Goal: Information Seeking & Learning: Learn about a topic

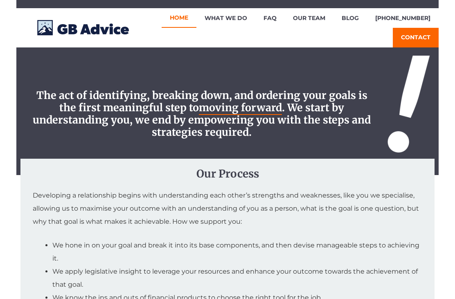
scroll to position [624, 0]
click at [323, 21] on link "Our Team" at bounding box center [309, 18] width 49 height 20
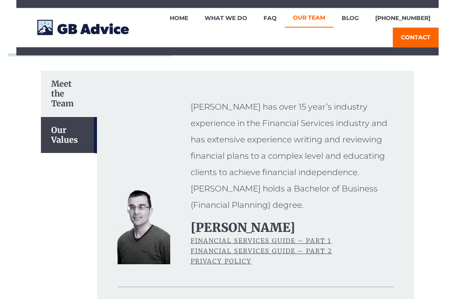
scroll to position [46, 0]
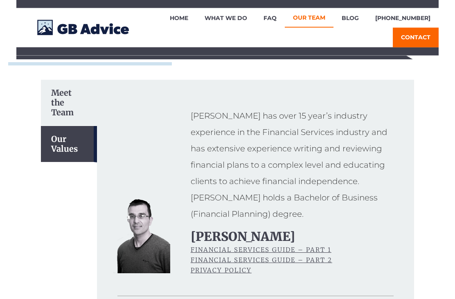
click at [59, 104] on div "Meet the Team" at bounding box center [69, 103] width 56 height 46
click at [58, 108] on div "Meet the Team" at bounding box center [69, 103] width 56 height 46
click at [59, 115] on div "Meet the Team" at bounding box center [69, 103] width 56 height 46
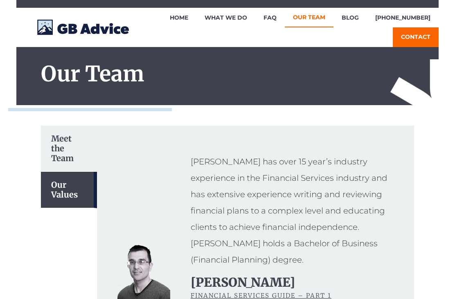
scroll to position [0, 0]
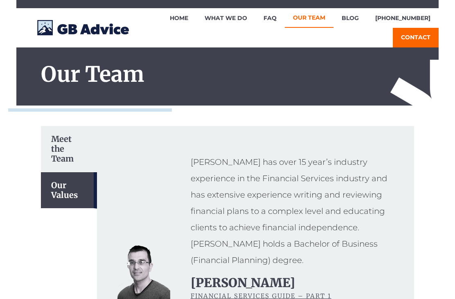
click at [193, 16] on link "Home" at bounding box center [179, 18] width 35 height 20
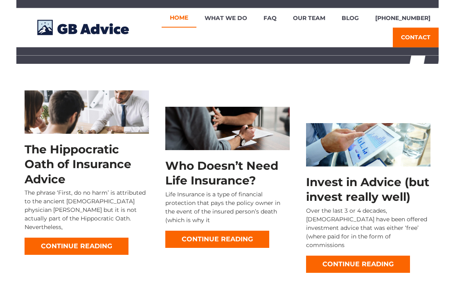
scroll to position [1299, 0]
click at [323, 22] on link "Our Team" at bounding box center [309, 18] width 49 height 20
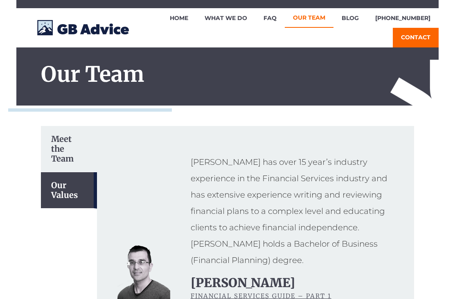
click at [285, 19] on link "FAQ" at bounding box center [269, 18] width 29 height 20
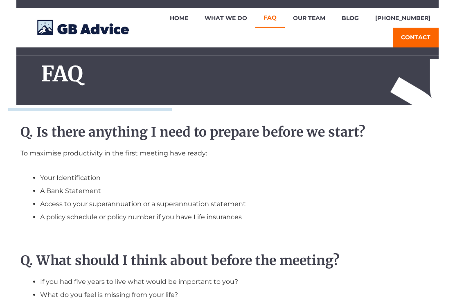
scroll to position [3, 0]
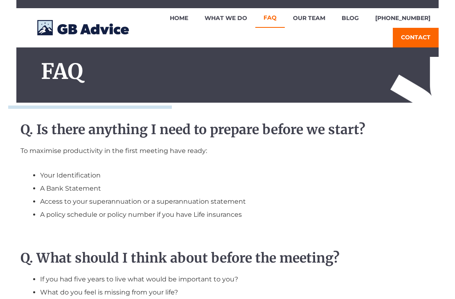
click at [242, 21] on link "What We Do" at bounding box center [225, 18] width 59 height 20
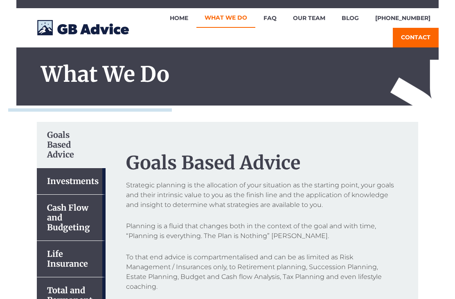
click at [192, 18] on link "Home" at bounding box center [179, 18] width 35 height 20
click at [319, 17] on link "Our Team" at bounding box center [309, 18] width 49 height 20
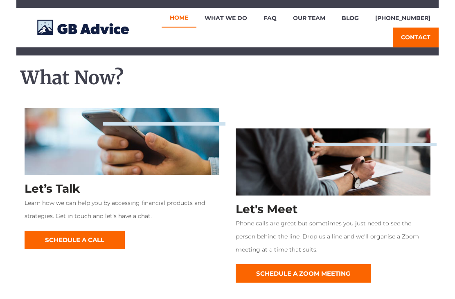
scroll to position [910, 0]
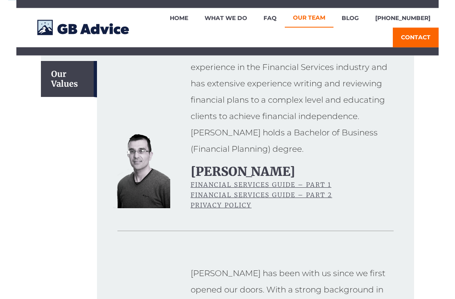
scroll to position [111, 0]
click at [309, 181] on u "Financial Services Guide – Part 1" at bounding box center [261, 185] width 141 height 8
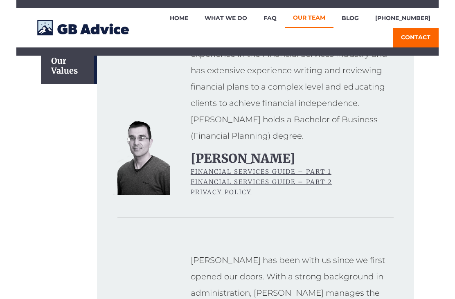
click at [321, 178] on u "Financial Services Guide – Part 2" at bounding box center [262, 182] width 142 height 8
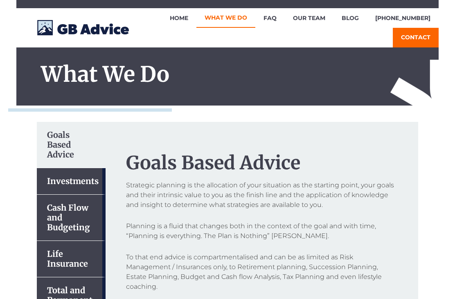
click at [325, 16] on link "Our Team" at bounding box center [309, 18] width 49 height 20
click at [279, 22] on link "FAQ" at bounding box center [269, 18] width 29 height 20
